Goal: Task Accomplishment & Management: Manage account settings

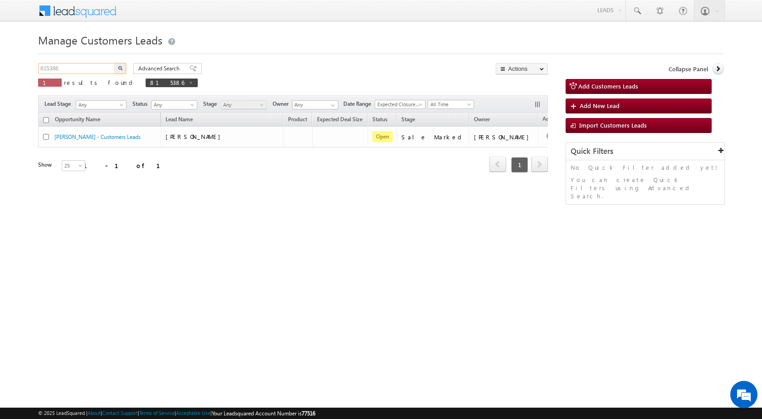
drag, startPoint x: 89, startPoint y: 67, endPoint x: 6, endPoint y: 64, distance: 83.6
click at [6, 64] on body "Menu [PERSON_NAME] sitar a8@ks erve." at bounding box center [381, 128] width 762 height 257
type input "Search Customers Leads"
click at [69, 67] on input "text" at bounding box center [77, 68] width 78 height 11
paste input "830828"
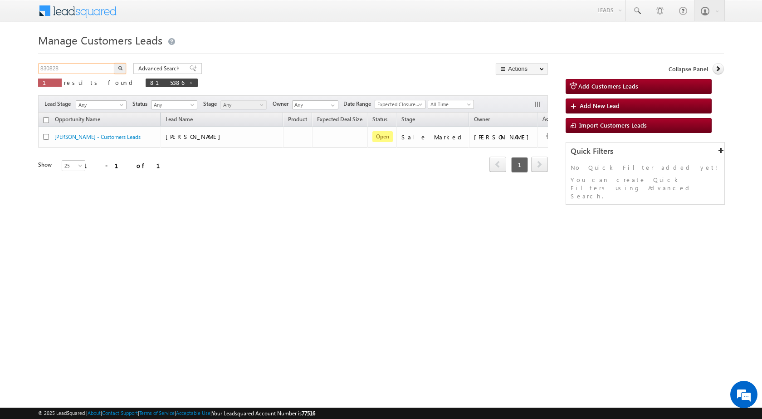
type input "830828"
click at [114, 63] on button "button" at bounding box center [120, 68] width 12 height 11
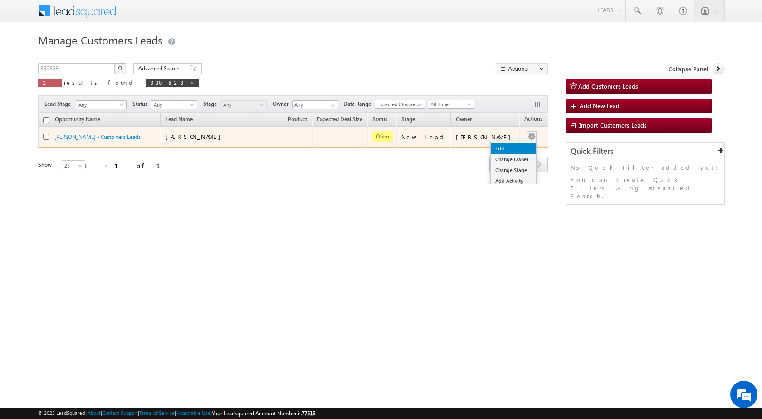
click at [505, 144] on link "Edit" at bounding box center [513, 148] width 45 height 11
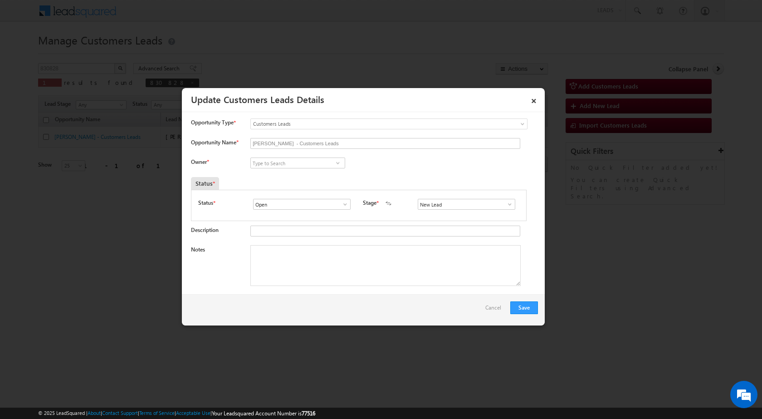
click at [505, 202] on span at bounding box center [509, 204] width 9 height 7
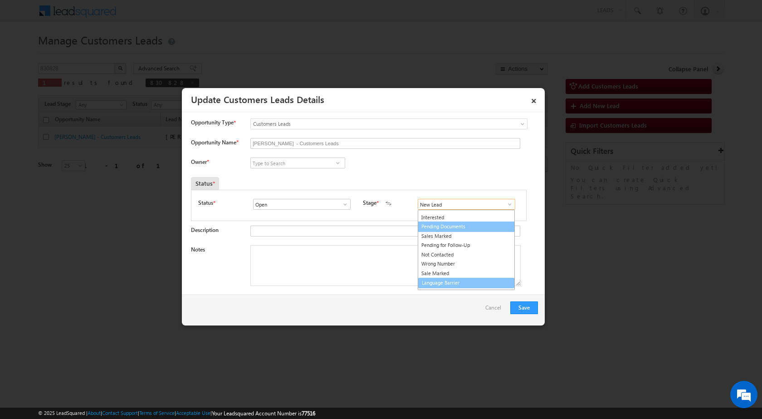
scroll to position [14, 0]
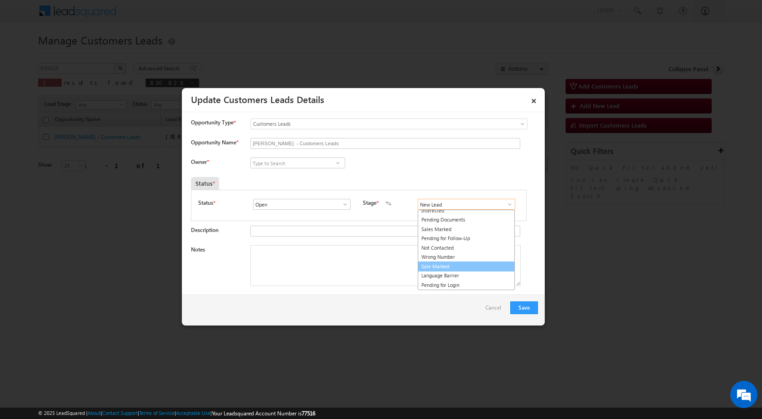
click at [430, 266] on link "Sale Marked" at bounding box center [466, 266] width 97 height 10
type input "Sale Marked"
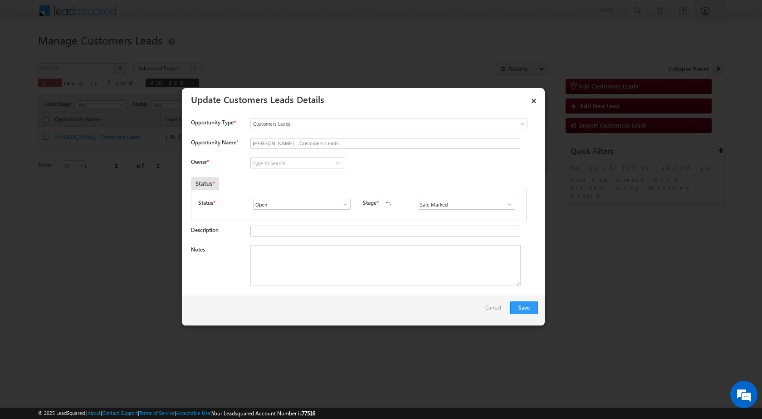
click at [315, 417] on span "© 2025 LeadSquared | About | Contact Support | Terms of Service | Acceptable Us…" at bounding box center [176, 413] width 277 height 9
click at [266, 265] on textarea "Notes" at bounding box center [385, 265] width 270 height 41
paste textarea "830828 - VB_Clickers - [PERSON_NAME] - 9837953240 - CONSTRUCTION - HARIDWAR 249…"
type textarea "830828 - VB_Clickers - [PERSON_NAME] - 9837953240 - CONSTRUCTION - HARIDWAR 249…"
click at [353, 307] on div "Save Cancel" at bounding box center [363, 309] width 363 height 31
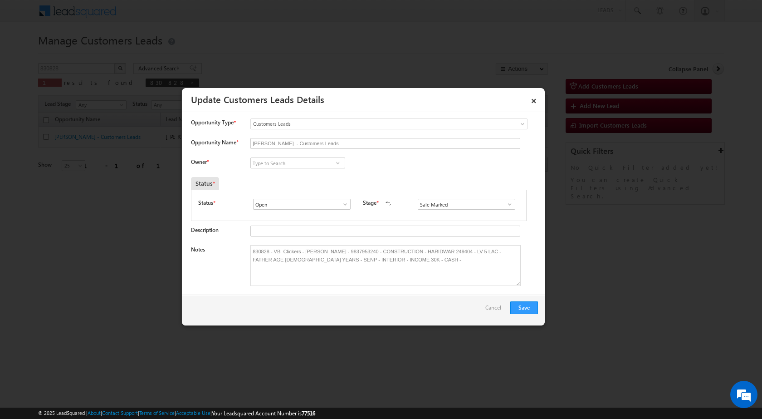
click at [363, 166] on div "Owner *" at bounding box center [364, 164] width 347 height 15
click at [295, 166] on input at bounding box center [297, 162] width 95 height 11
paste input "[EMAIL_ADDRESS][DOMAIN_NAME]"
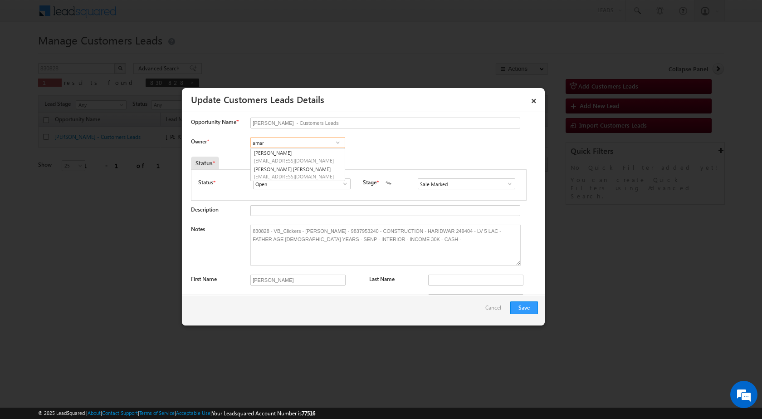
scroll to position [0, 0]
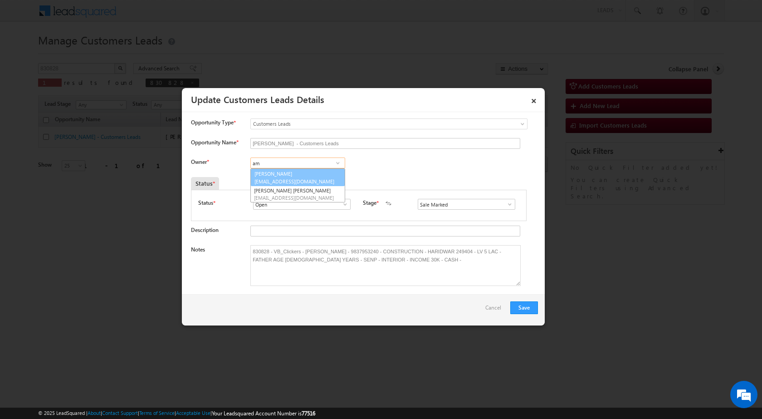
type input "a"
click at [294, 165] on input at bounding box center [297, 162] width 95 height 11
paste input "[PERSON_NAME]"
type input "[PERSON_NAME]"
click at [402, 172] on div "Owner * No results found No results found" at bounding box center [364, 164] width 347 height 15
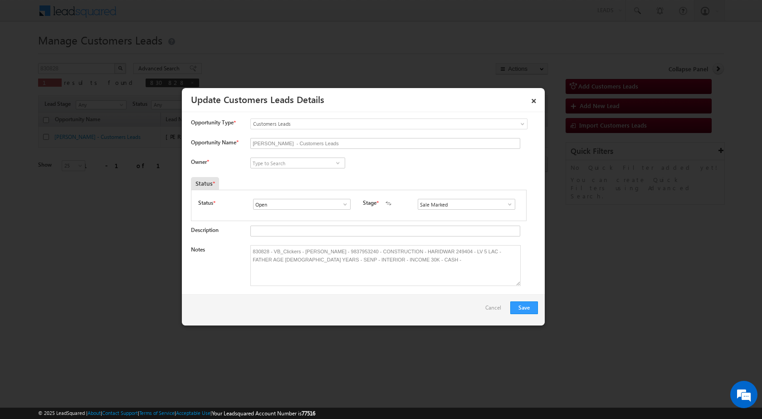
click at [367, 314] on div "Save Cancel" at bounding box center [363, 309] width 363 height 31
click at [298, 162] on input at bounding box center [297, 162] width 95 height 11
paste input "[PERSON_NAME]"
type input "[PERSON_NAME]"
drag, startPoint x: 301, startPoint y: 160, endPoint x: 214, endPoint y: 160, distance: 87.6
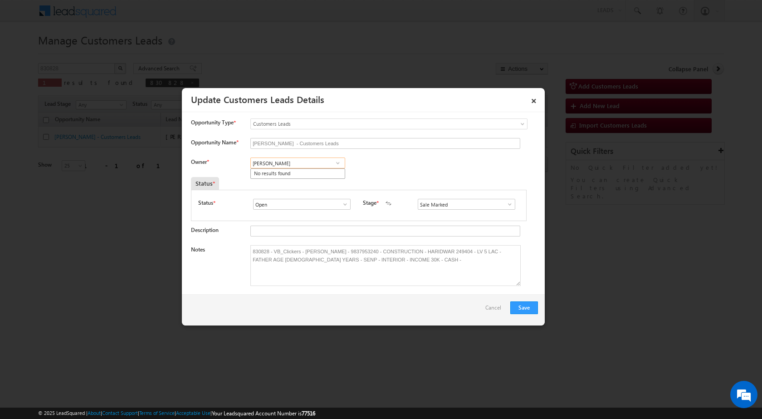
click at [214, 160] on div "Owner * [PERSON_NAME] 1 result is available, use up and down arrow keys to navi…" at bounding box center [364, 164] width 347 height 15
click at [535, 96] on link "×" at bounding box center [533, 99] width 15 height 16
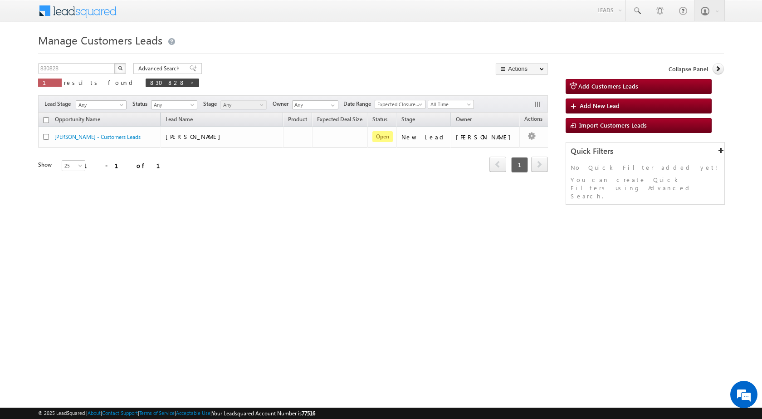
click at [397, 240] on div "Manage Customers Leads Customers Leads updated successfully. 830828 X 1 results…" at bounding box center [381, 143] width 686 height 227
